Goal: Information Seeking & Learning: Understand process/instructions

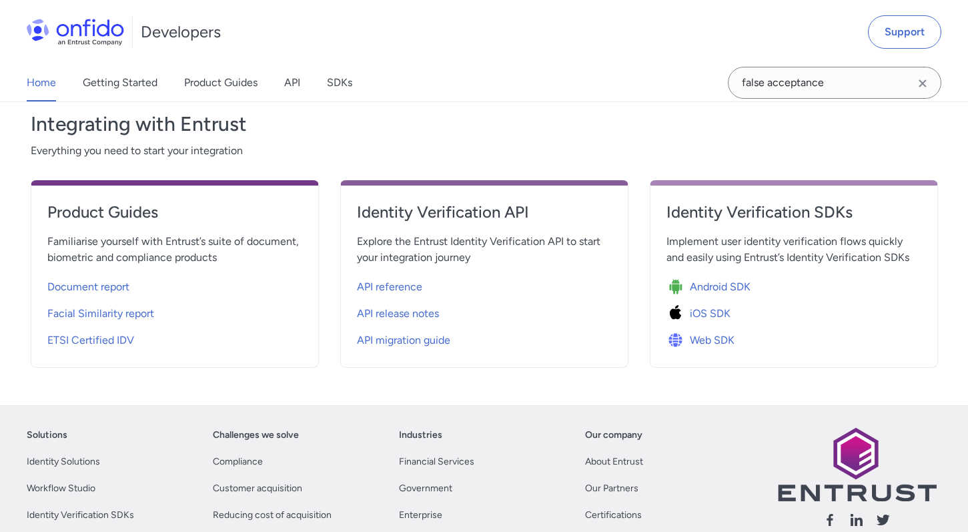
scroll to position [510, 0]
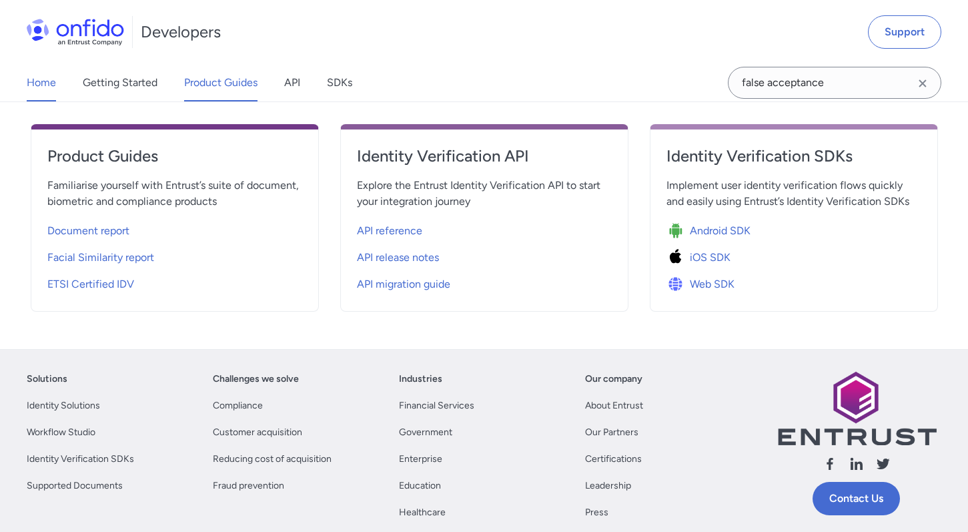
click at [199, 91] on link "Product Guides" at bounding box center [220, 82] width 73 height 37
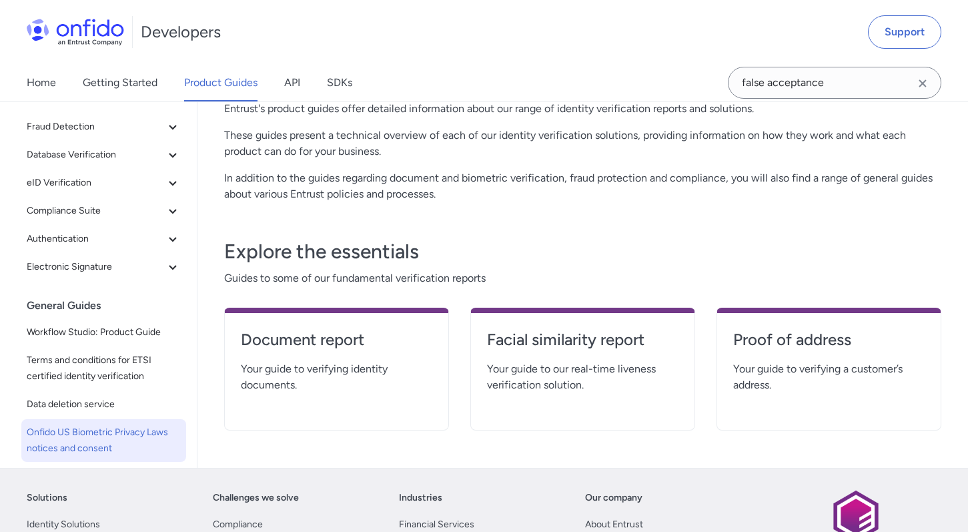
scroll to position [39, 0]
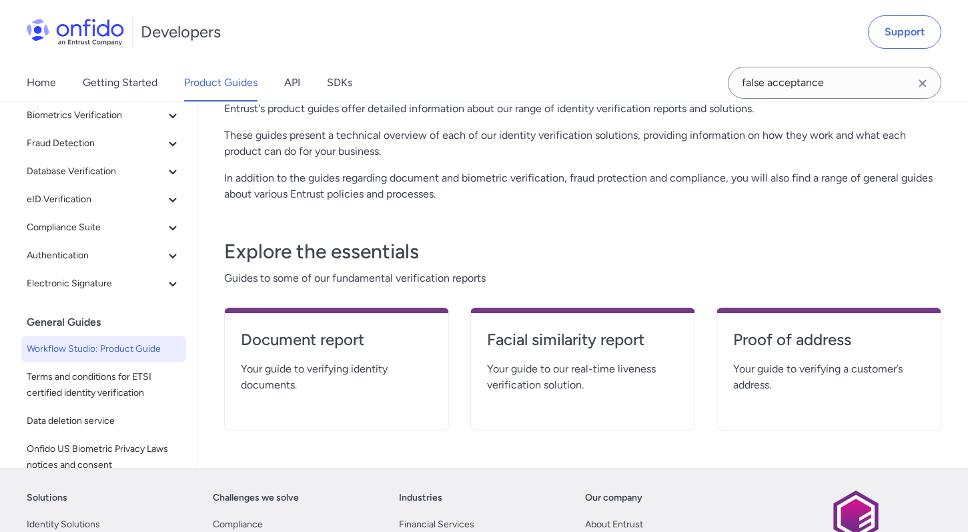
click at [110, 353] on span "Workflow Studio: Product Guide" at bounding box center [104, 349] width 154 height 16
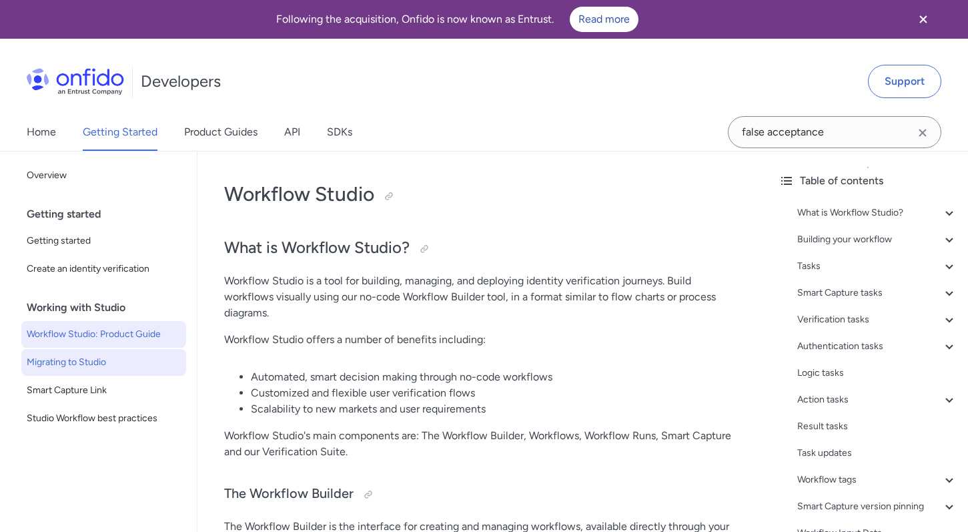
click at [94, 364] on span "Migrating to Studio" at bounding box center [104, 362] width 154 height 16
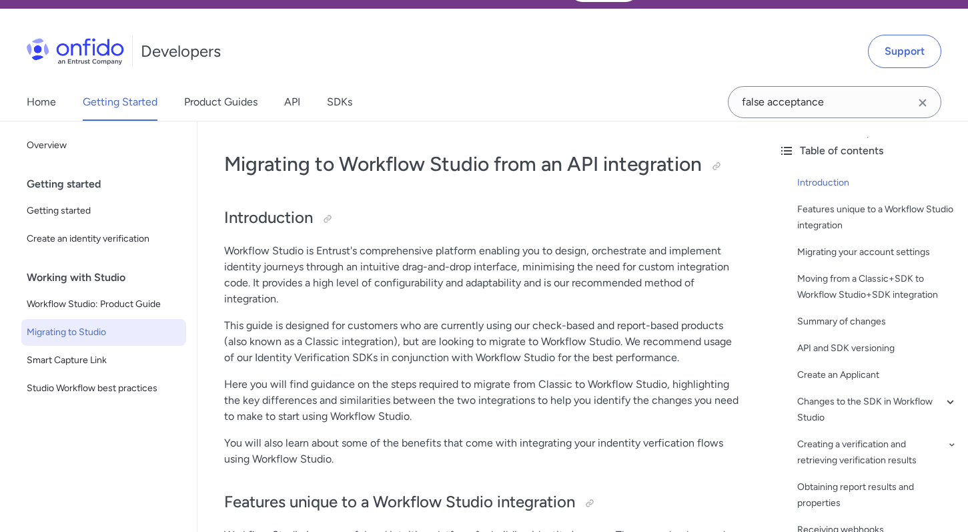
scroll to position [28, 0]
